Goal: Task Accomplishment & Management: Complete application form

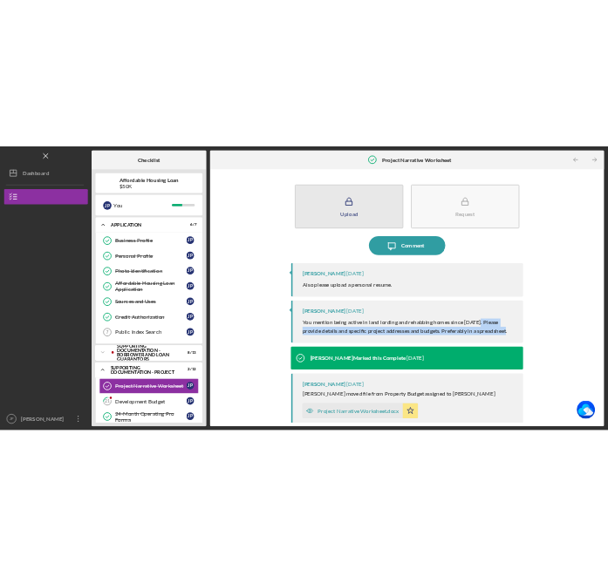
scroll to position [136, 0]
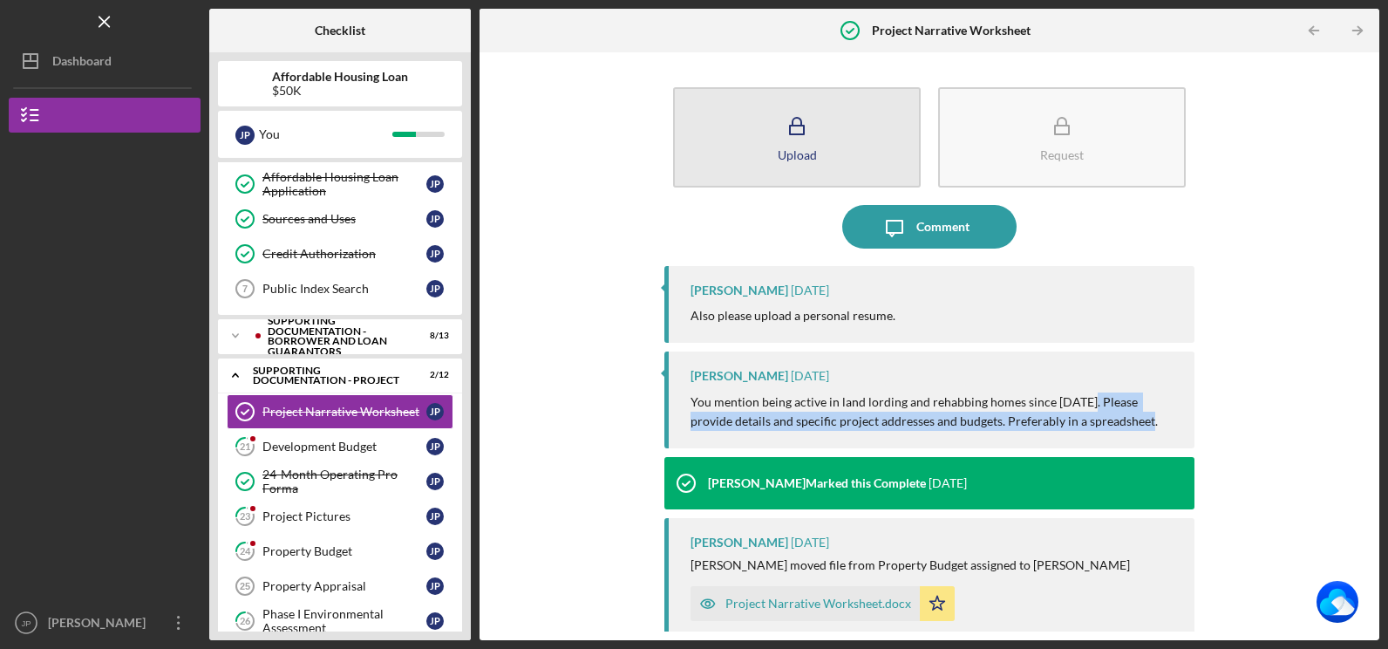
click at [806, 153] on div "Upload" at bounding box center [797, 154] width 39 height 13
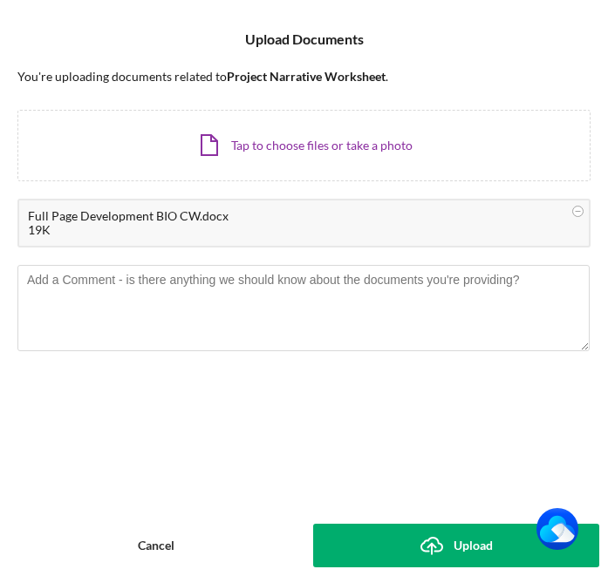
click at [471, 550] on div "Upload" at bounding box center [472, 546] width 39 height 44
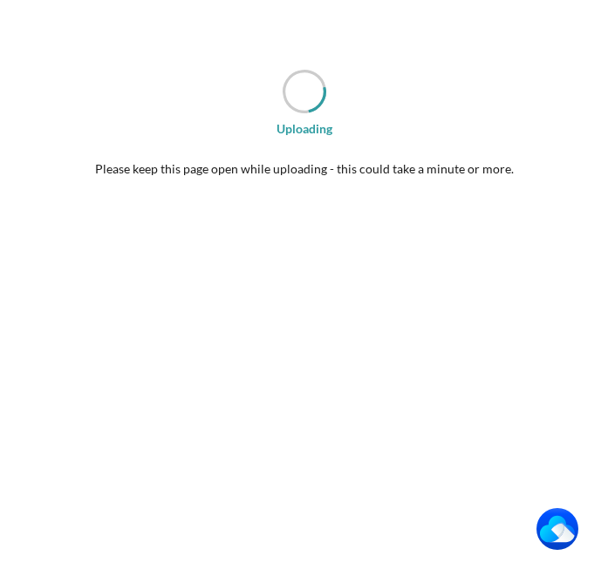
scroll to position [202, 0]
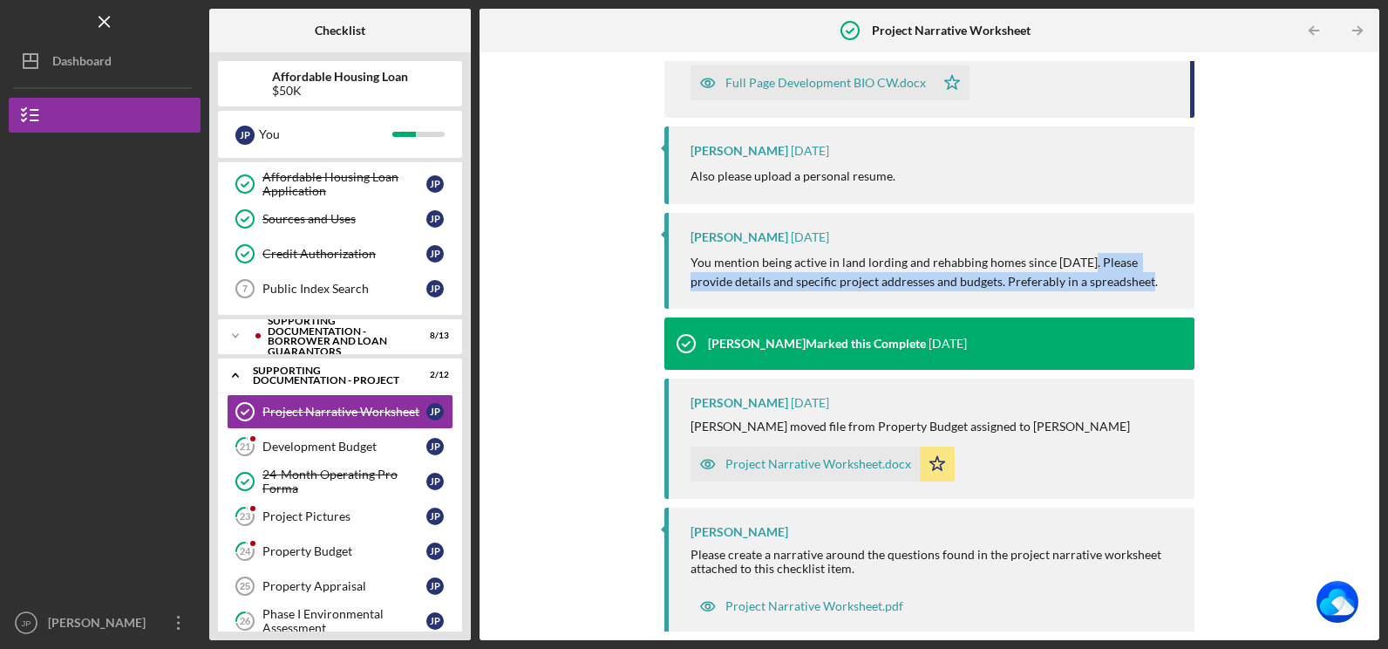
scroll to position [255, 0]
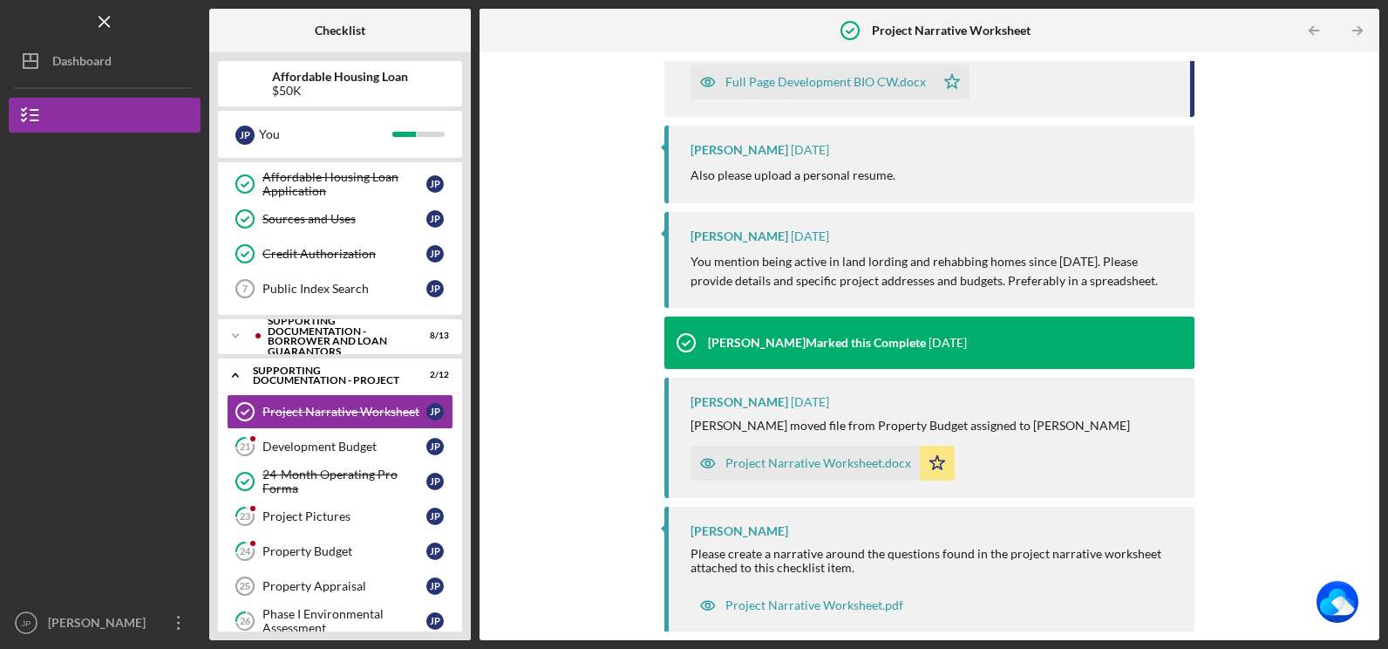
click at [617, 239] on div "Upload Request Icon/Message Comment You 11 seconds ago Full Page Development BI…" at bounding box center [929, 346] width 882 height 570
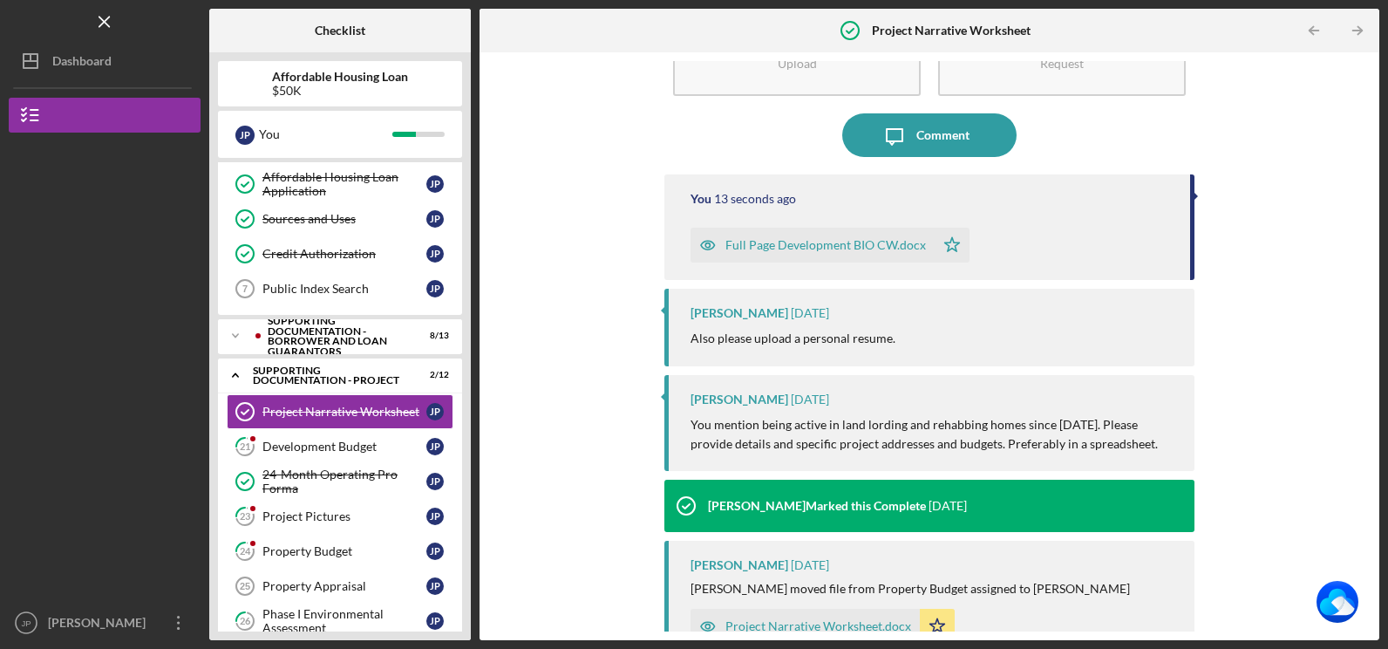
scroll to position [80, 0]
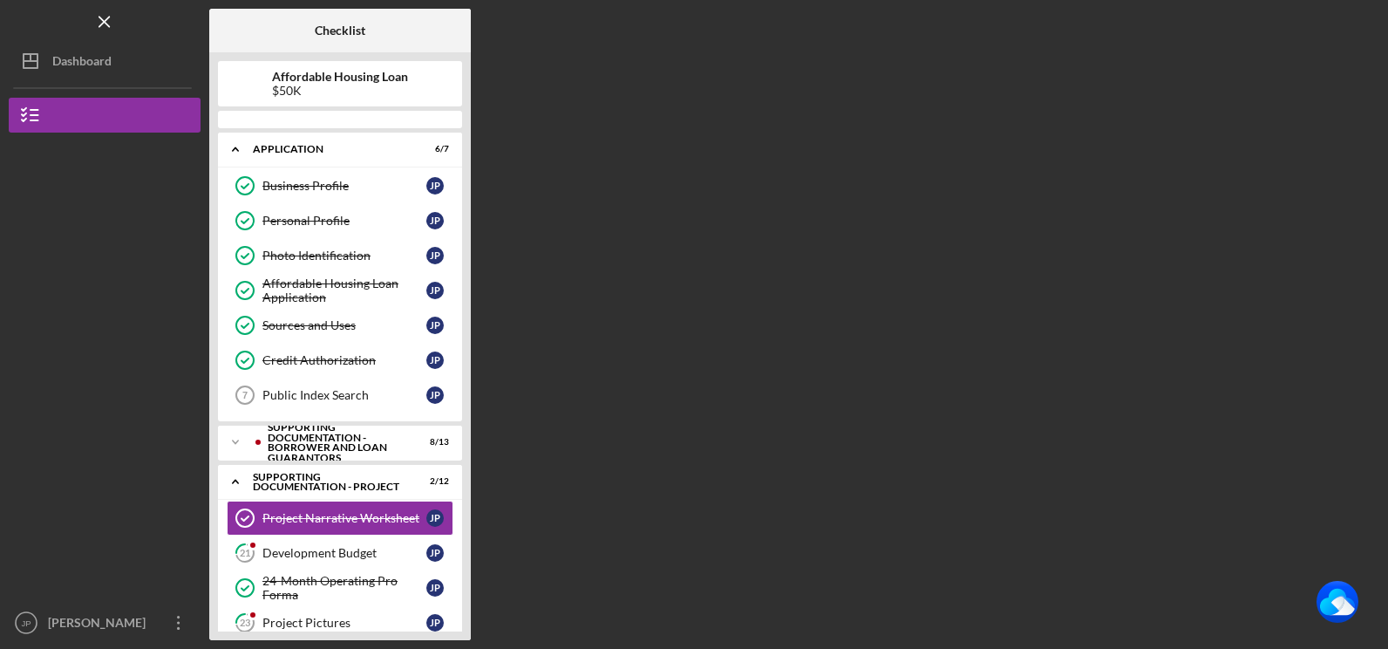
scroll to position [136, 0]
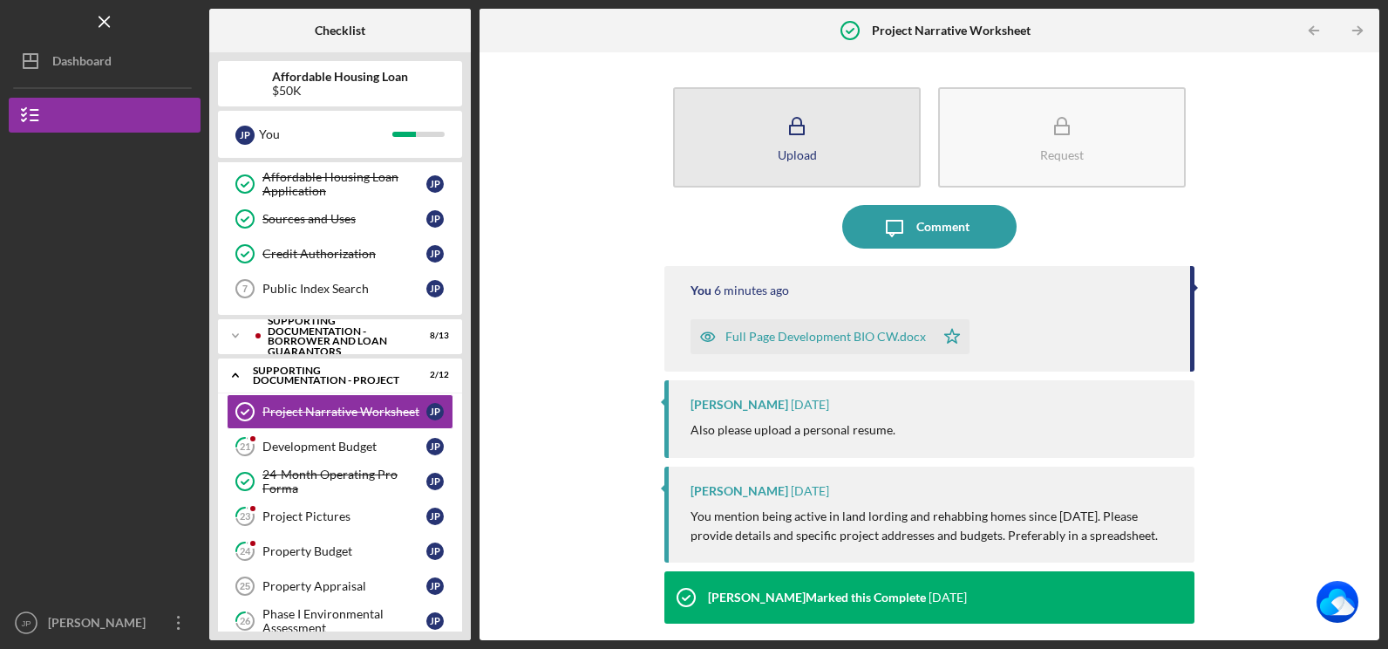
click at [785, 140] on icon "button" at bounding box center [797, 127] width 44 height 44
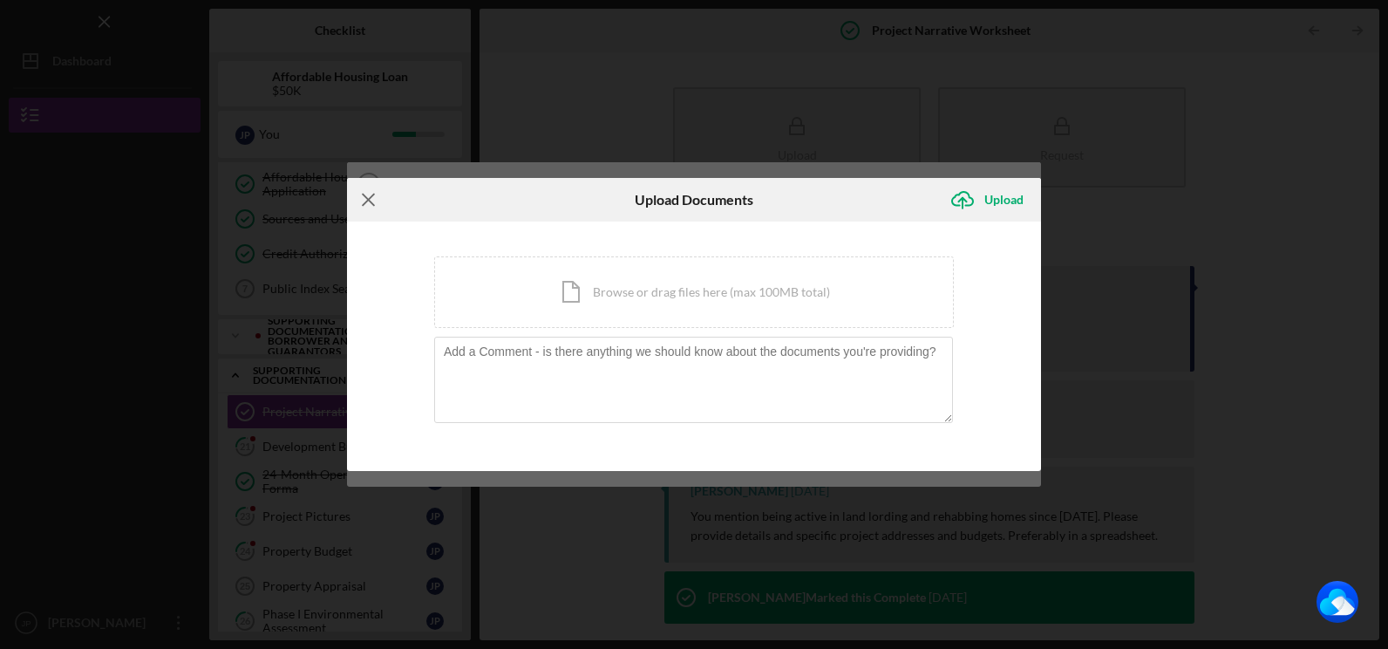
click at [365, 197] on line at bounding box center [368, 199] width 11 height 11
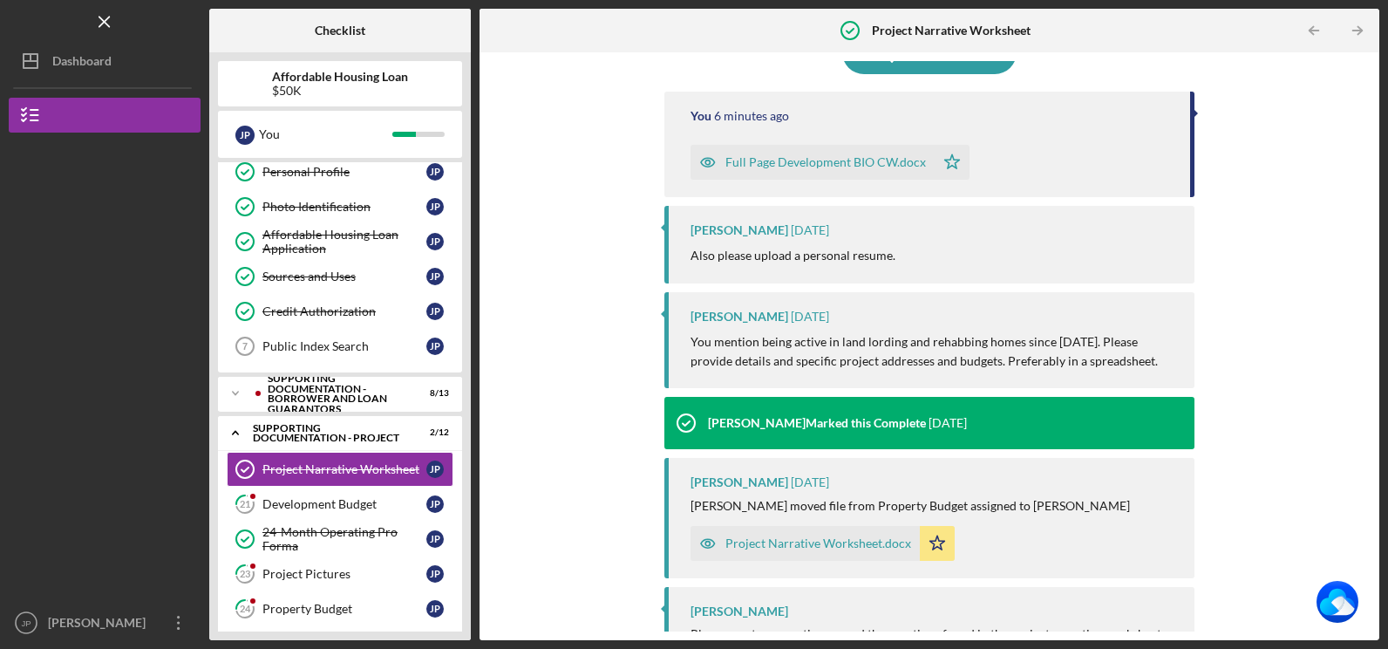
scroll to position [49, 0]
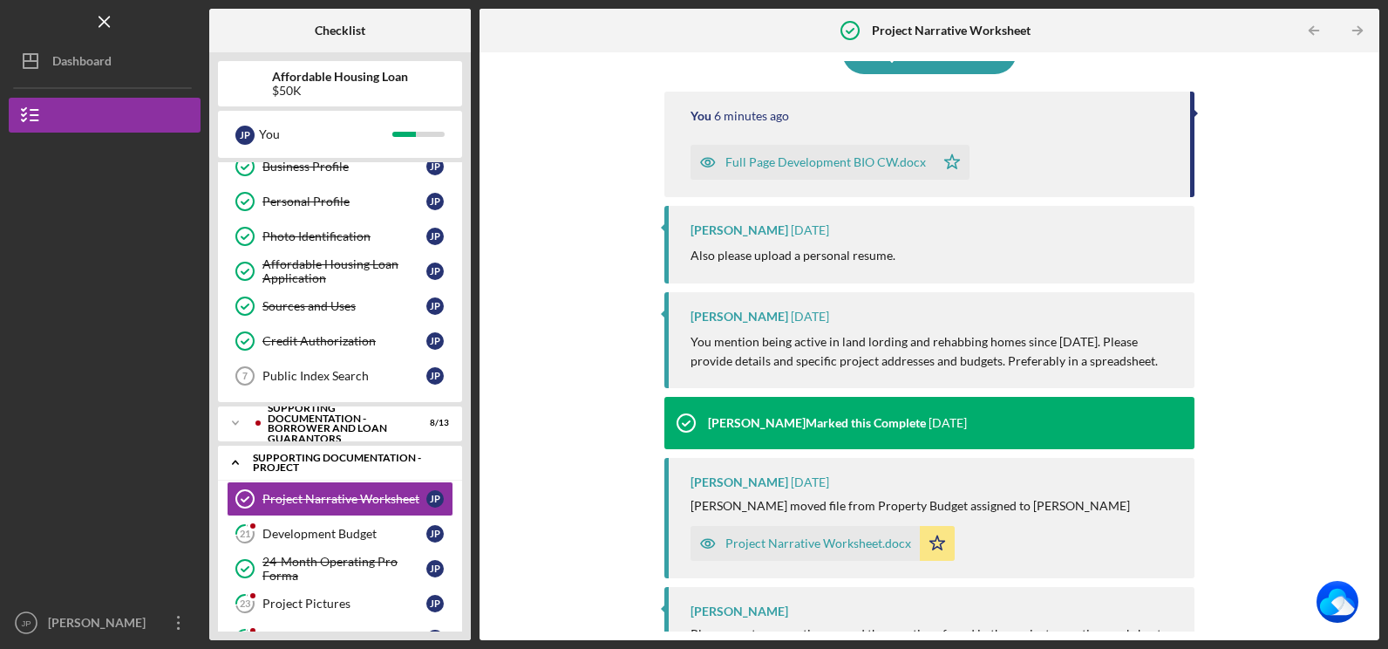
click at [306, 461] on div "Supporting Documentation - Project" at bounding box center [346, 462] width 187 height 20
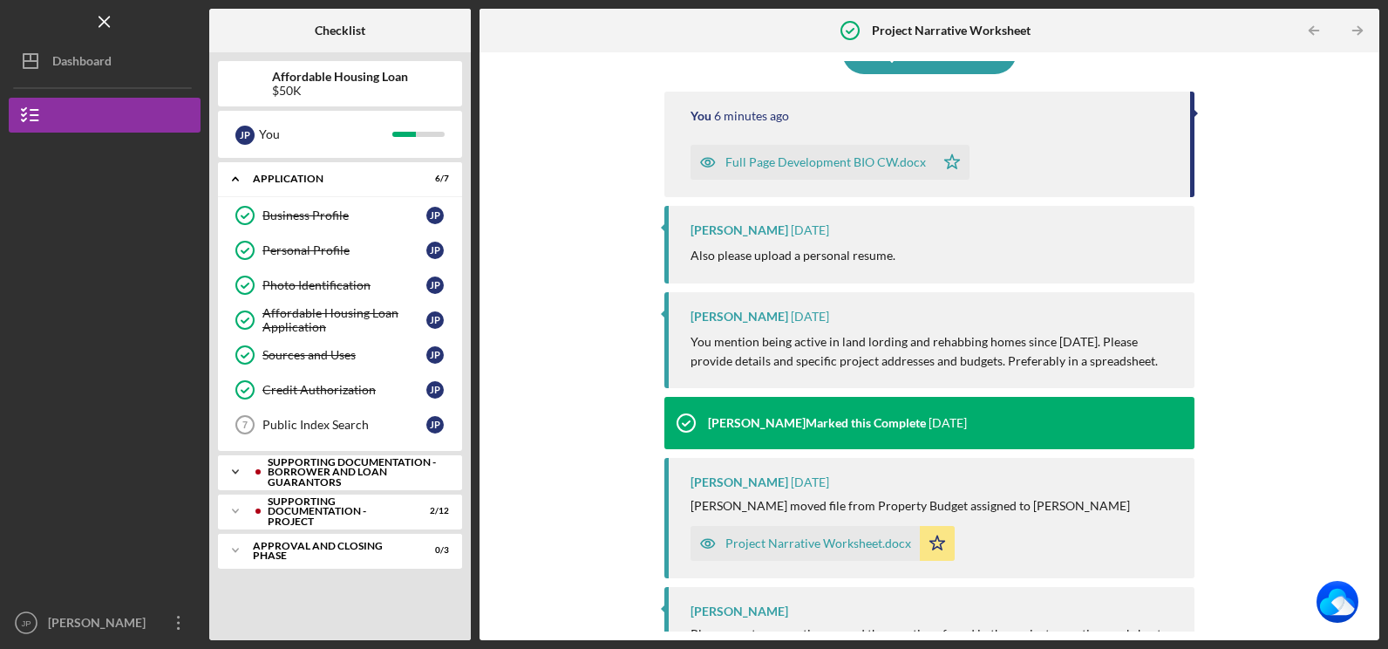
click at [309, 461] on div "Supporting Documentation - Borrower and Loan Guarantors" at bounding box center [354, 472] width 173 height 31
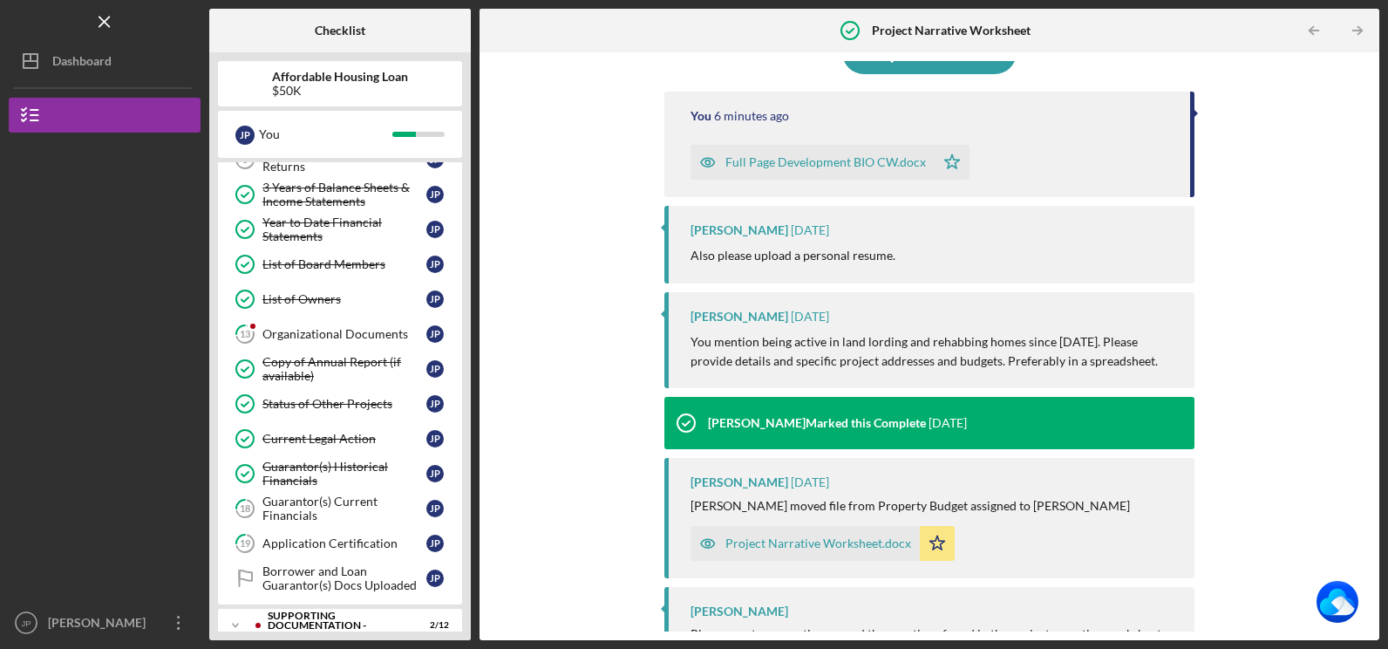
scroll to position [409, 0]
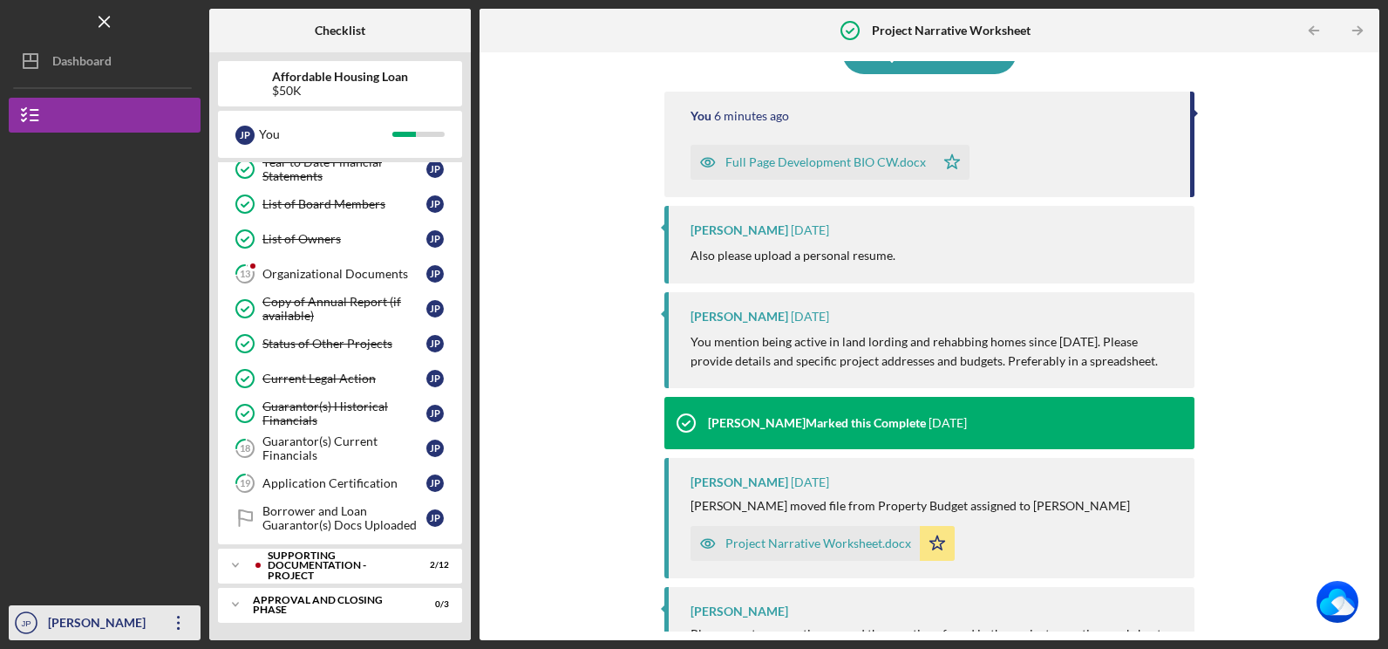
click at [160, 617] on icon "Icon/Overflow" at bounding box center [179, 623] width 44 height 44
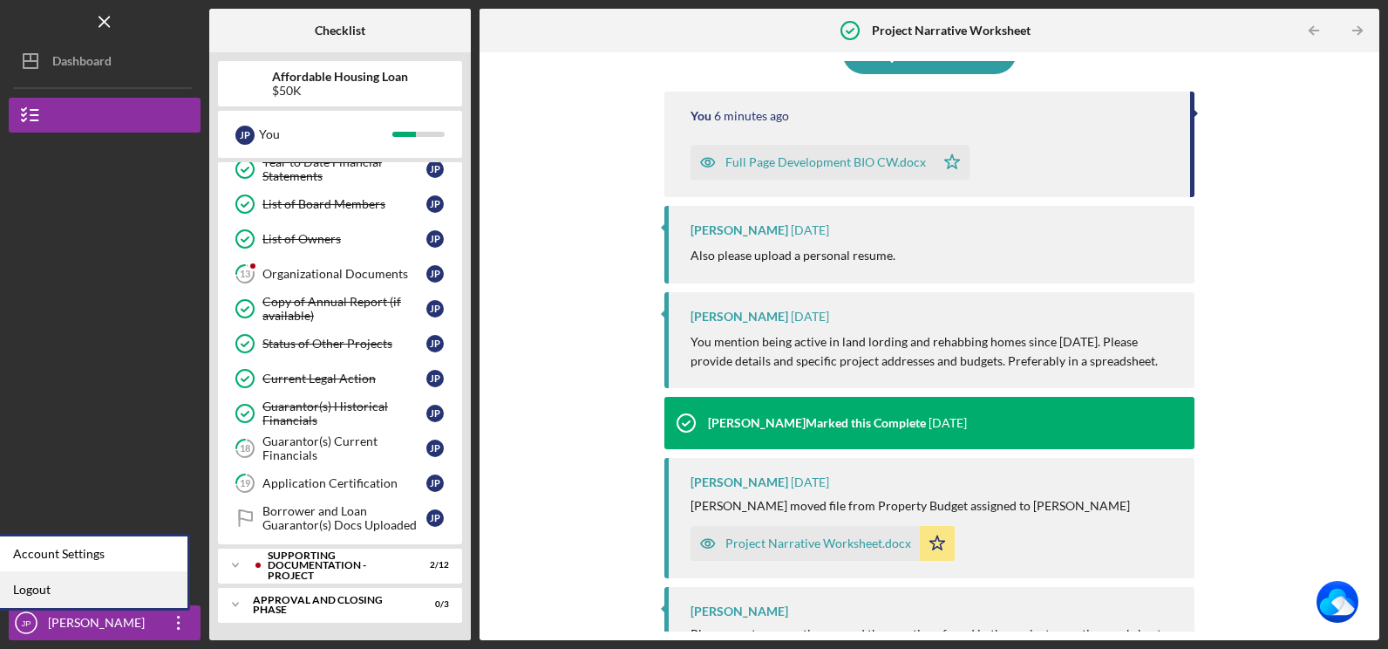
click at [161, 591] on link "Logout" at bounding box center [92, 590] width 192 height 36
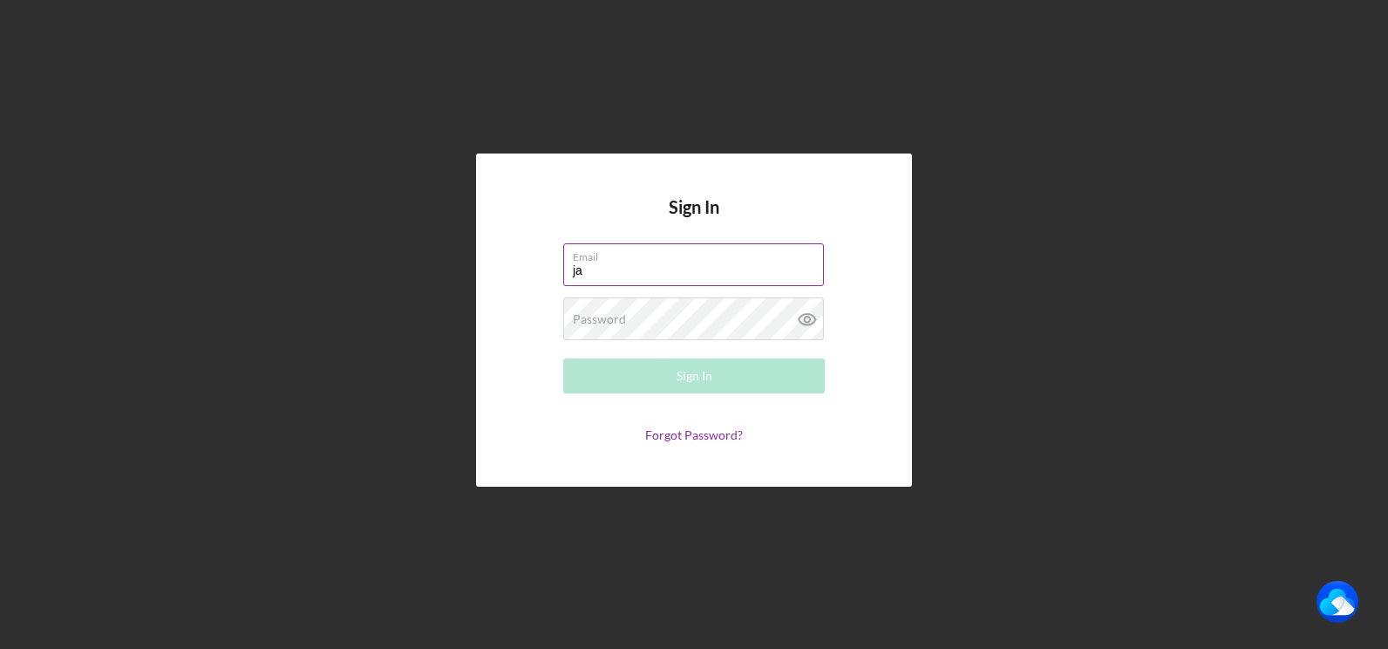
type input "[PERSON_NAME][EMAIL_ADDRESS][DOMAIN_NAME]"
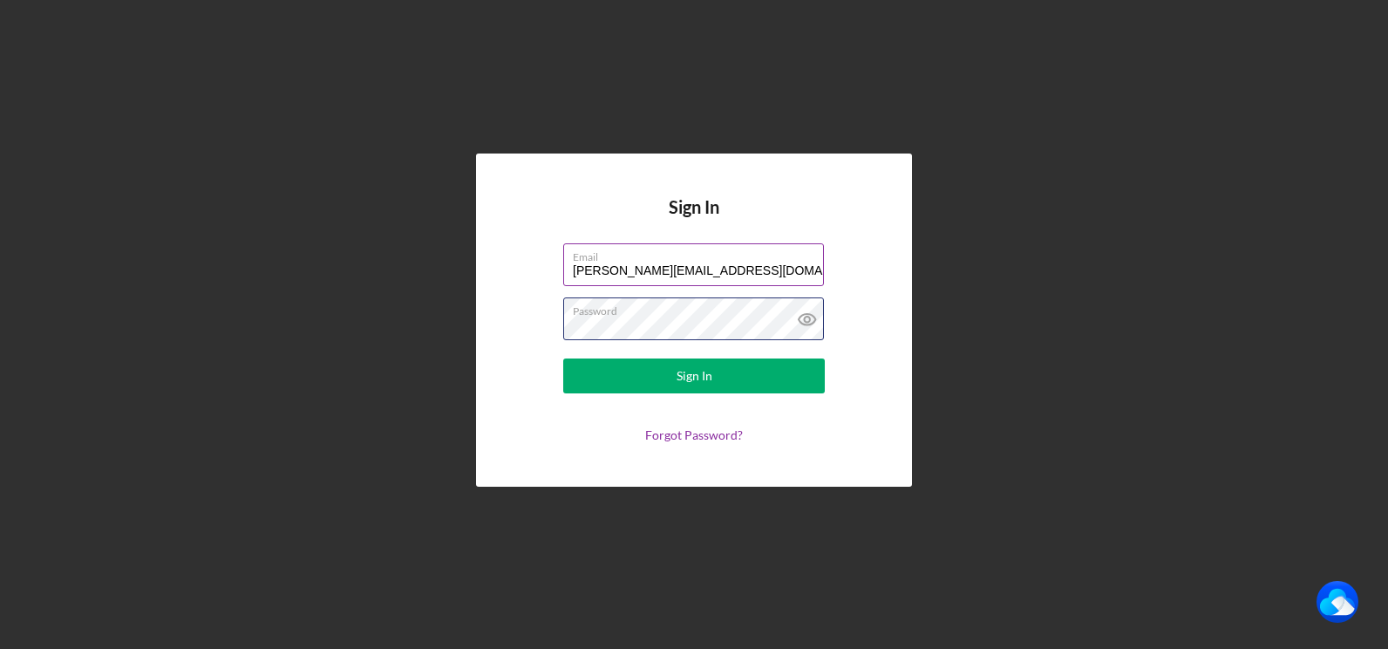
click at [563, 358] on button "Sign In" at bounding box center [694, 375] width 262 height 35
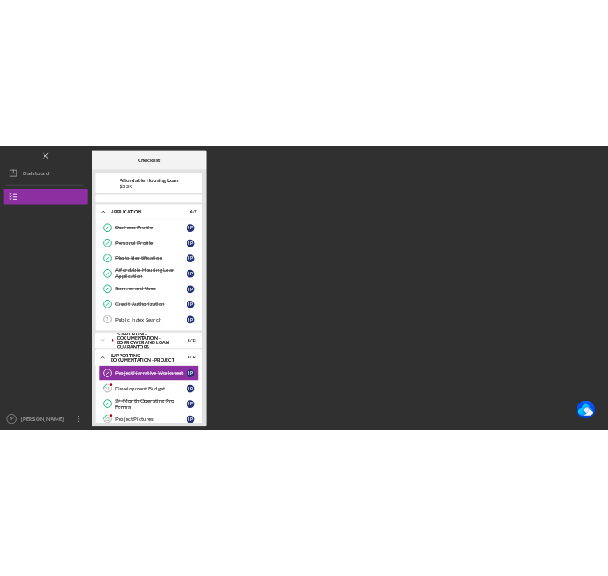
scroll to position [136, 0]
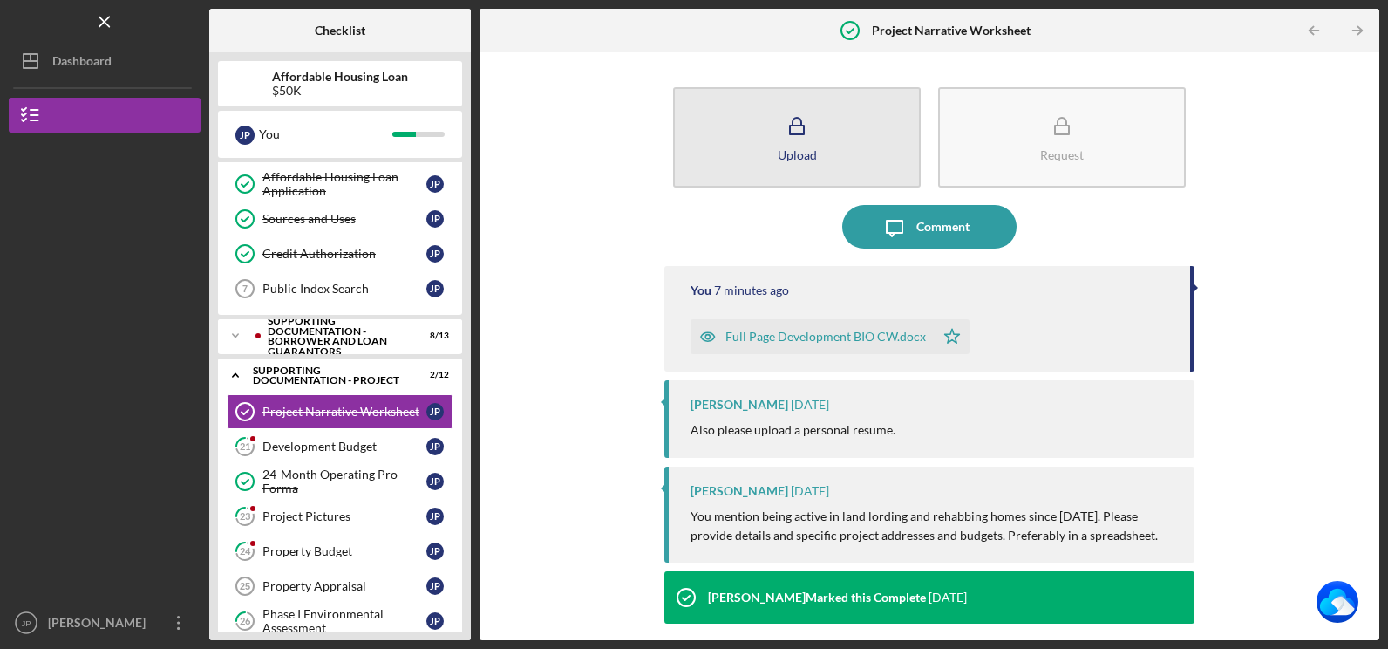
click at [848, 148] on button "Upload" at bounding box center [797, 137] width 248 height 100
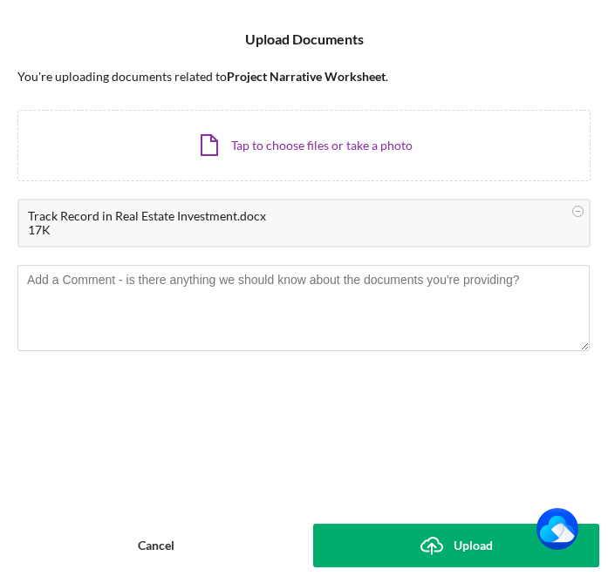
click at [467, 547] on div "Upload" at bounding box center [472, 546] width 39 height 44
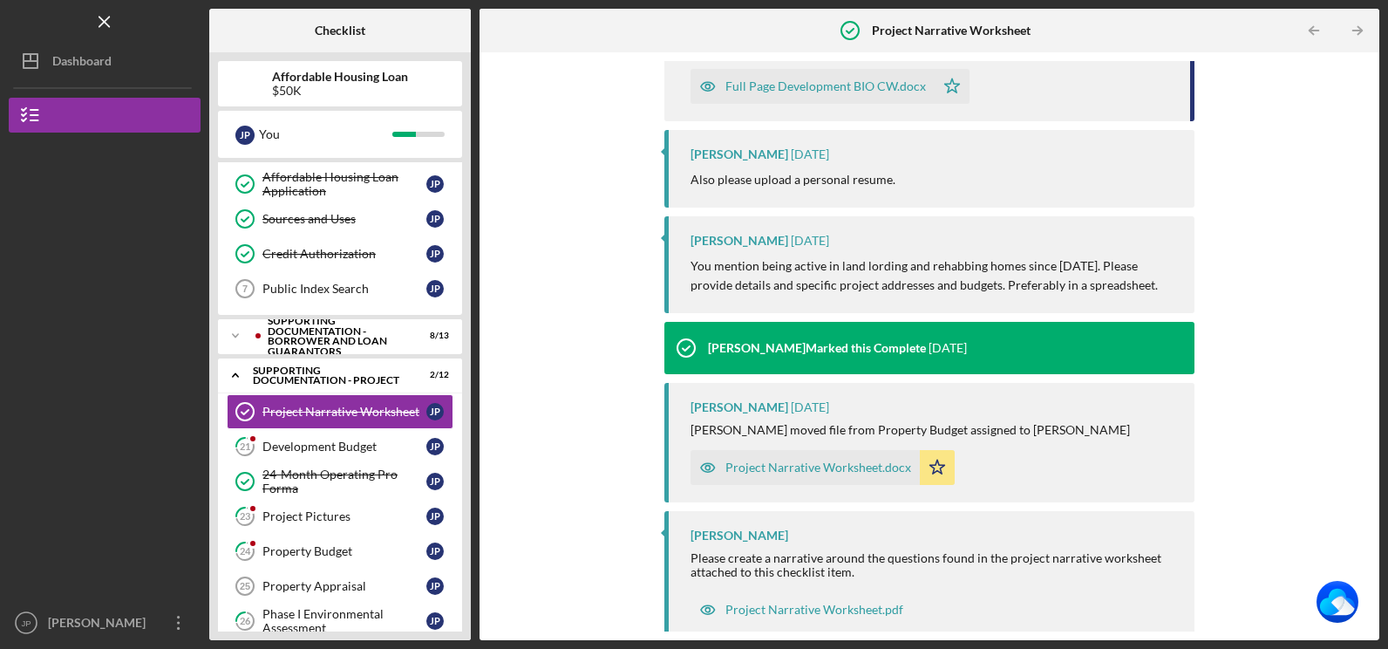
scroll to position [369, 0]
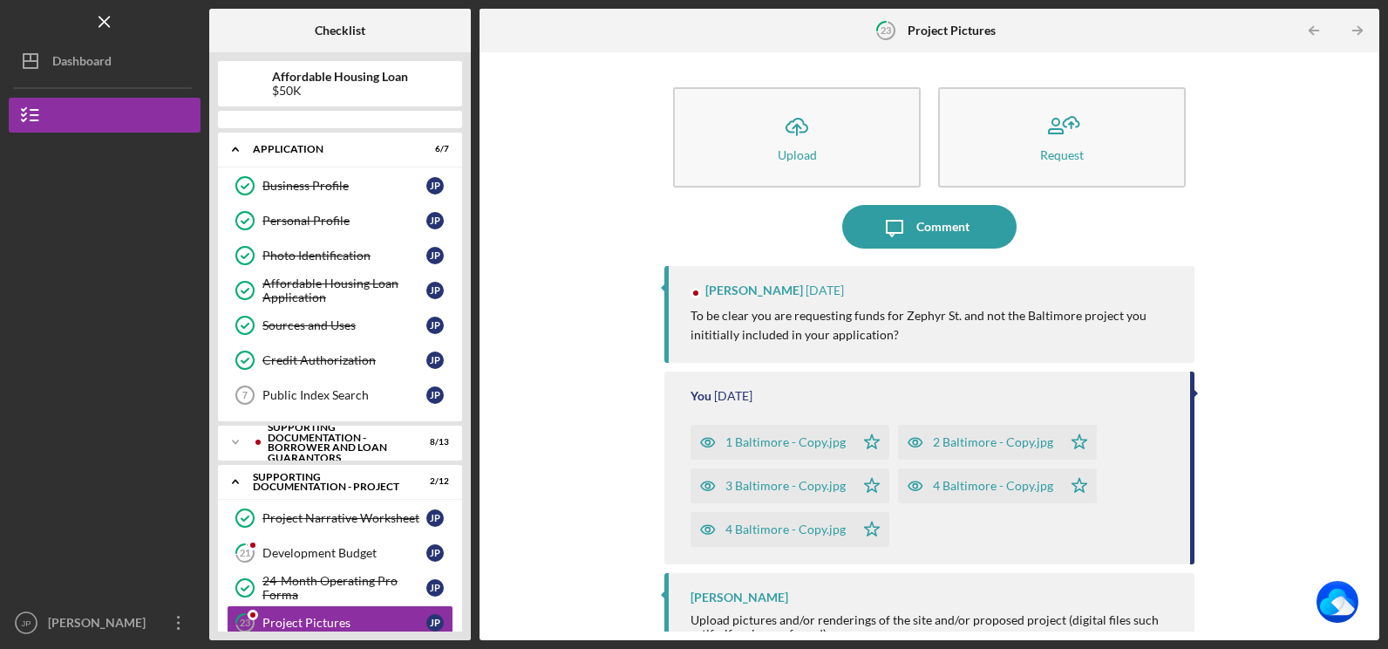
scroll to position [241, 0]
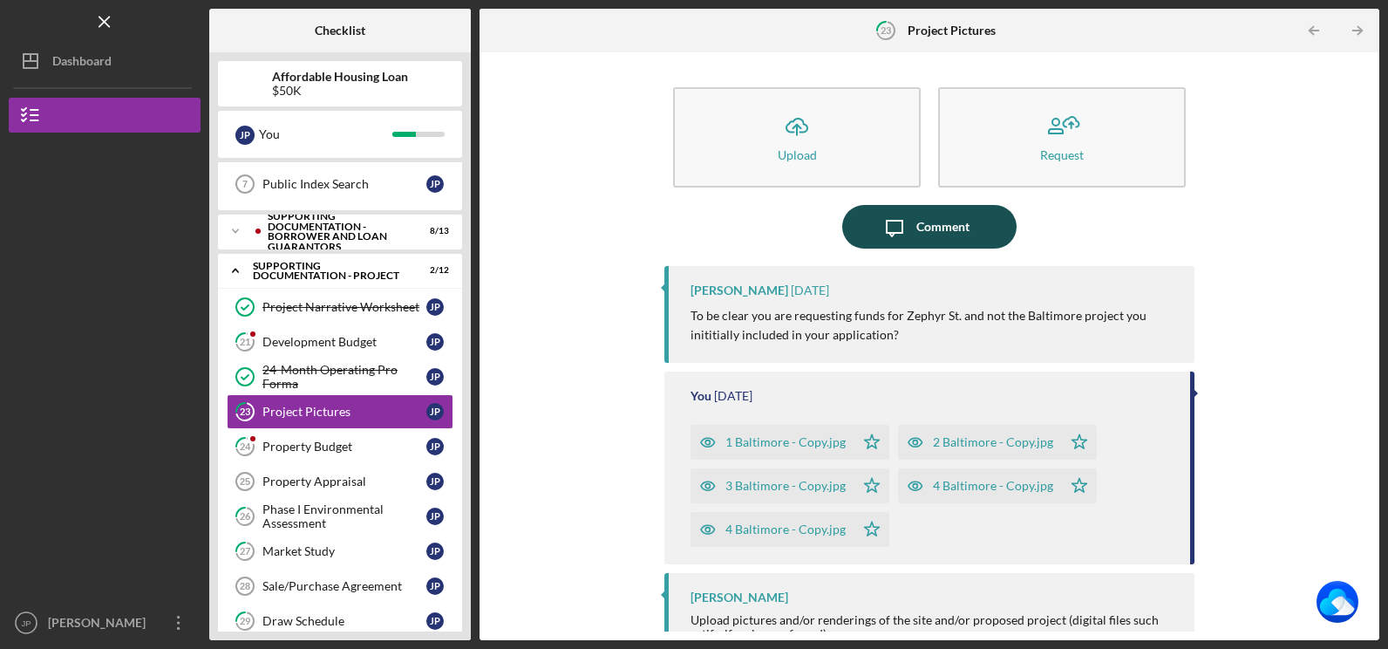
click at [938, 228] on div "Comment" at bounding box center [942, 227] width 53 height 44
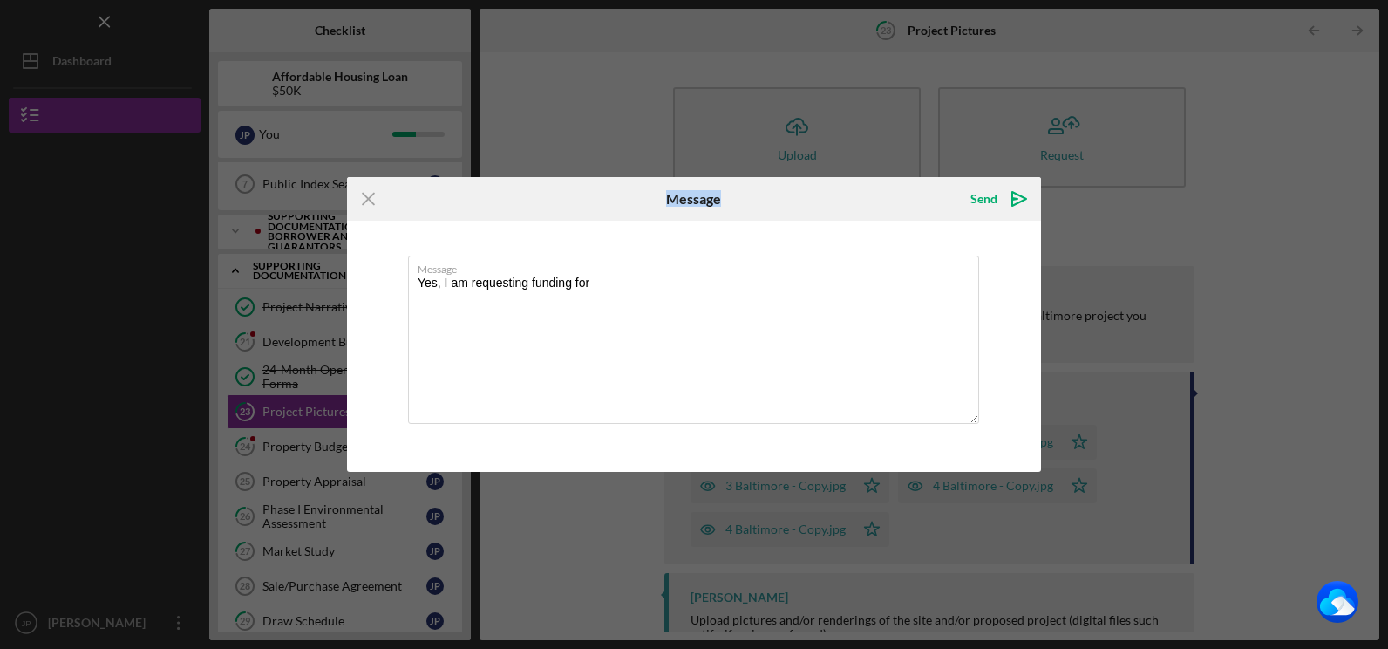
drag, startPoint x: 751, startPoint y: 200, endPoint x: 658, endPoint y: 214, distance: 93.3
click at [658, 214] on div "Message" at bounding box center [693, 199] width 231 height 44
drag, startPoint x: 658, startPoint y: 214, endPoint x: 605, endPoint y: 276, distance: 82.3
click at [605, 276] on textarea "Yes, I am requesting funding for" at bounding box center [693, 339] width 571 height 168
type textarea "Yes, I am requesting funding for a new construction build on Zephyr"
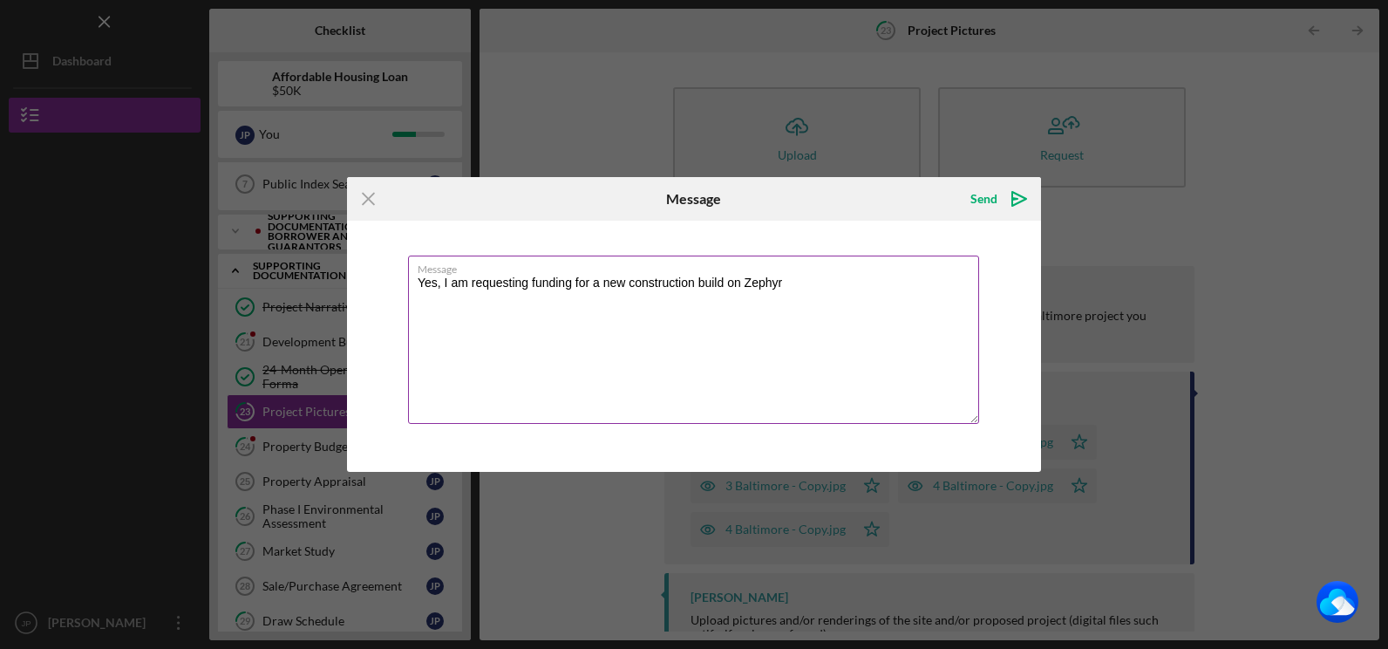
drag, startPoint x: 419, startPoint y: 279, endPoint x: 798, endPoint y: 289, distance: 379.3
click at [798, 289] on textarea "Yes, I am requesting funding for a new construction build on Zephyr" at bounding box center [693, 339] width 571 height 168
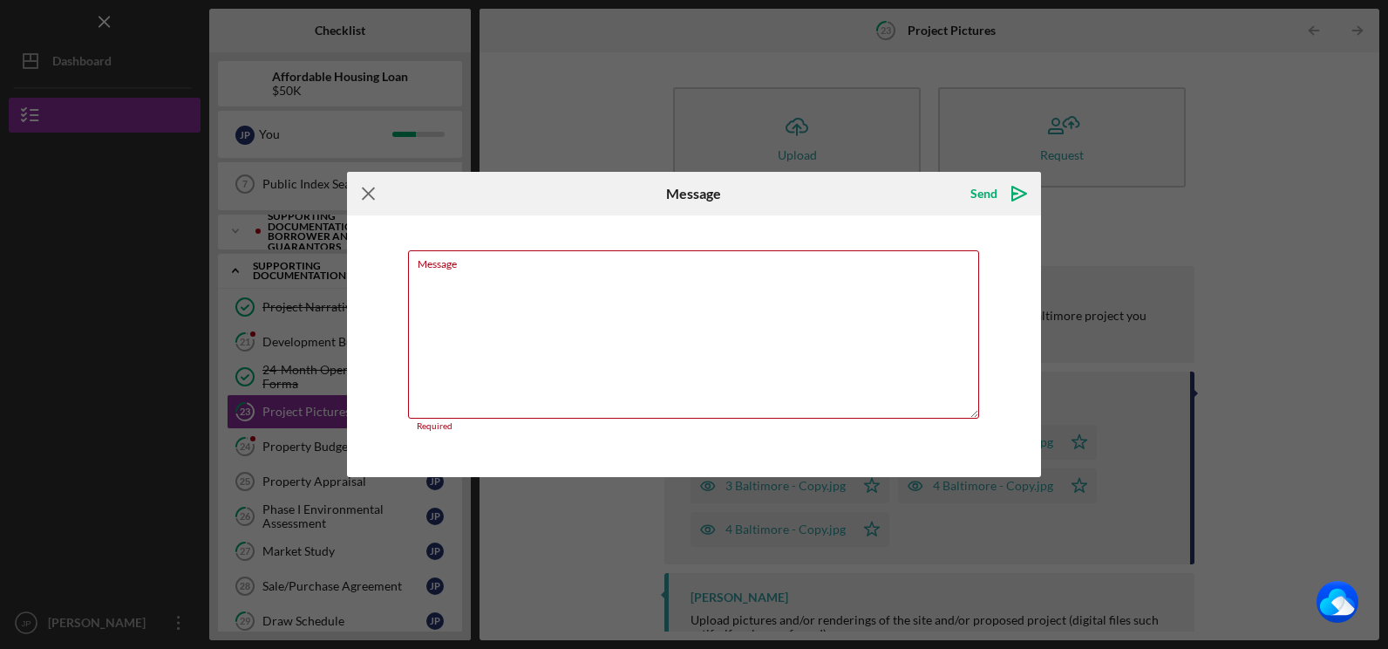
click at [371, 196] on line at bounding box center [368, 193] width 11 height 11
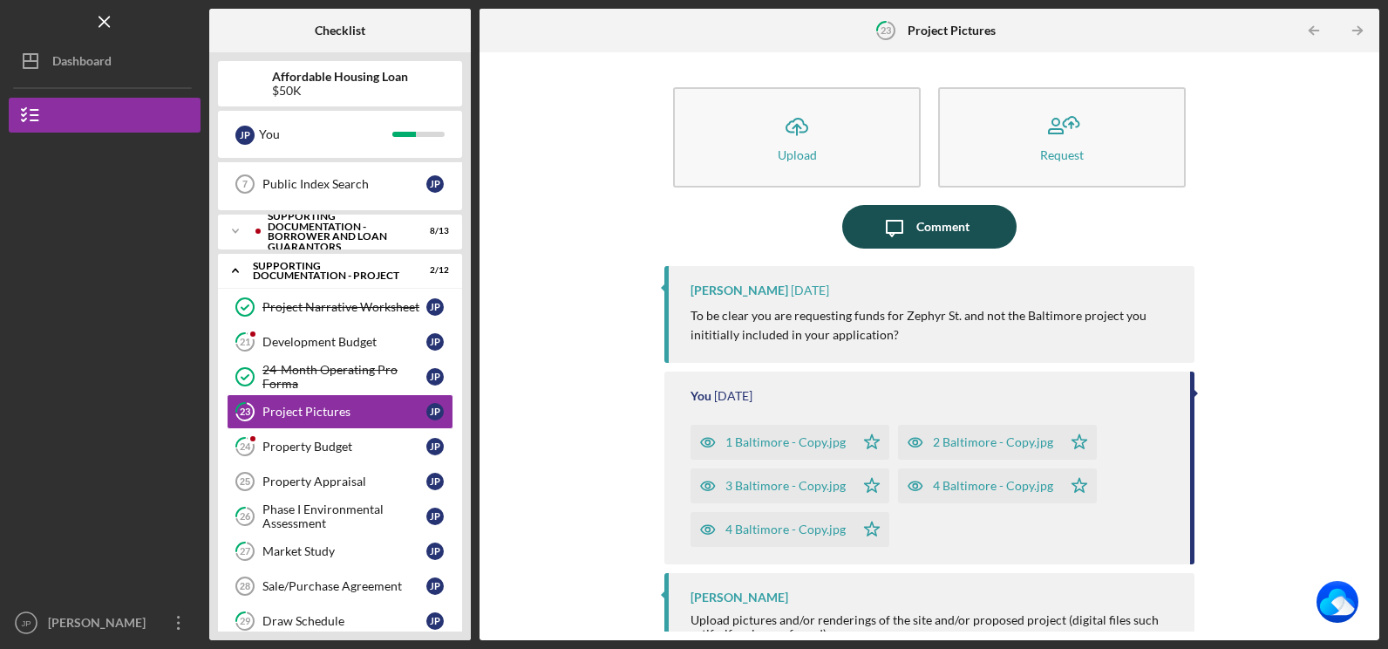
click at [908, 222] on icon "Icon/Message" at bounding box center [895, 227] width 44 height 44
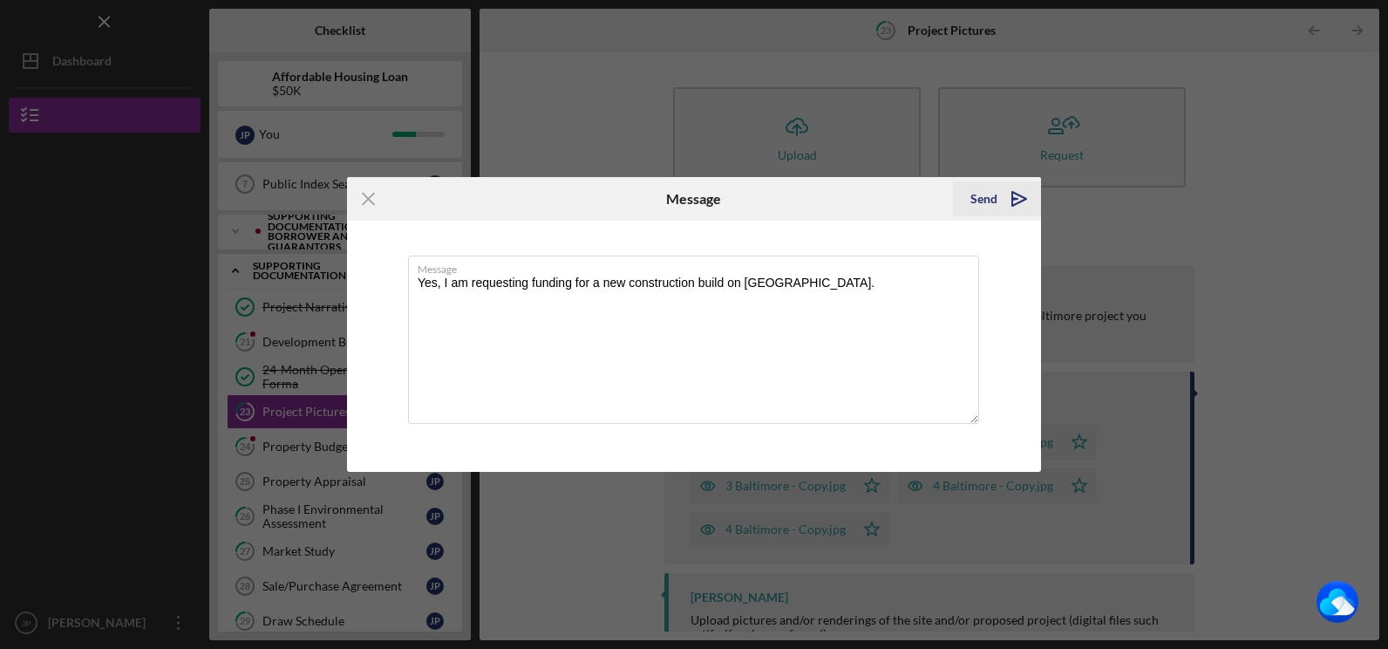
type textarea "Yes, I am requesting funding for a new construction build on Zephyr Street."
click at [982, 199] on div "Send" at bounding box center [983, 198] width 27 height 35
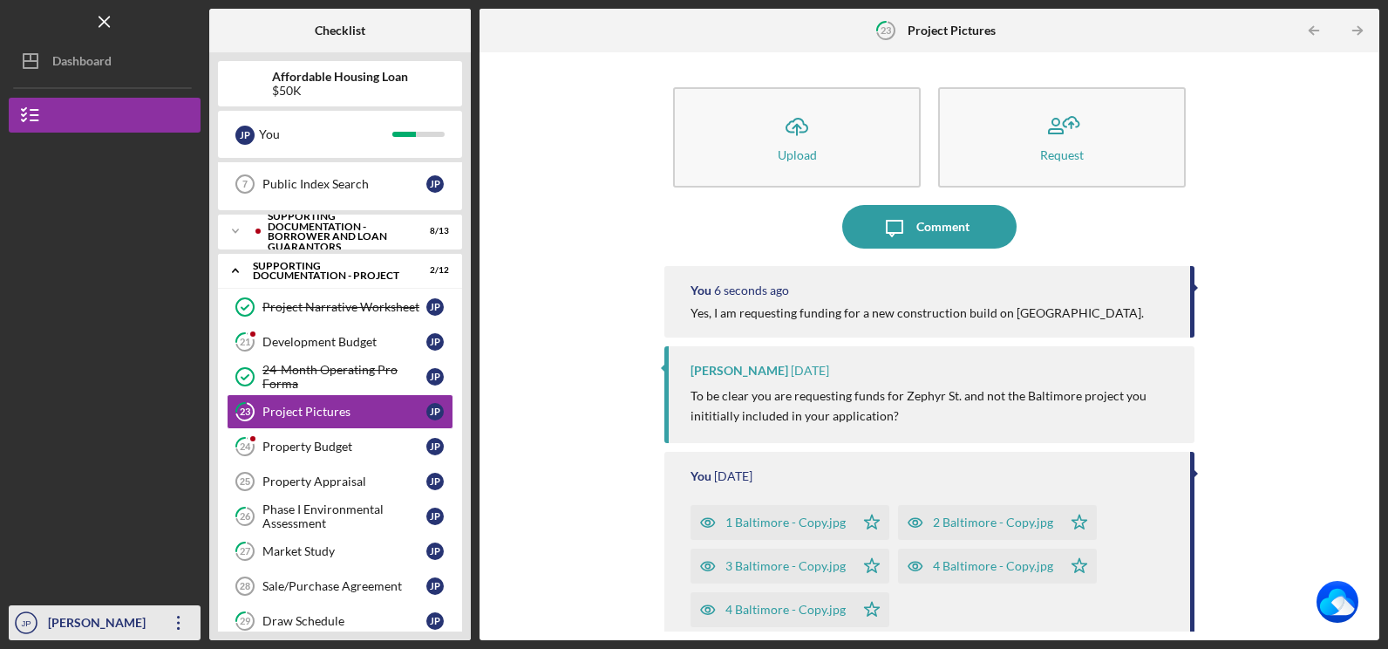
click at [106, 623] on div "[PERSON_NAME]" at bounding box center [100, 624] width 113 height 39
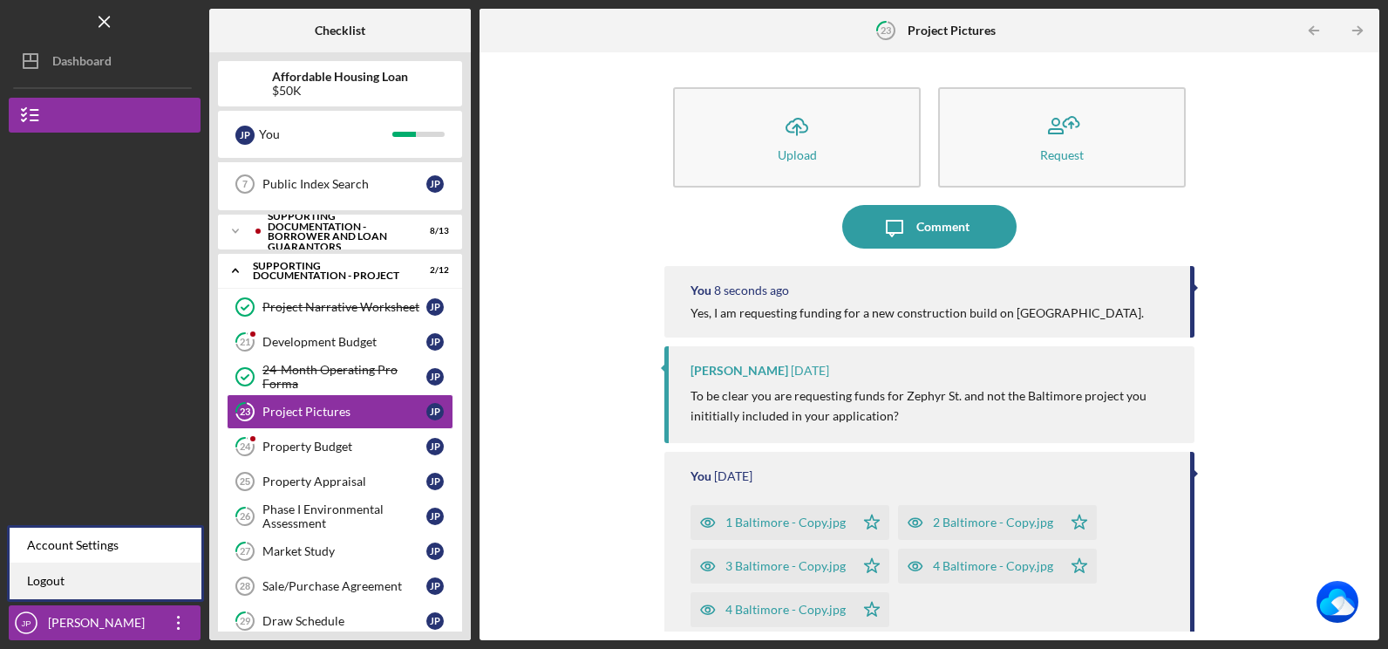
click at [126, 586] on link "Logout" at bounding box center [106, 581] width 192 height 36
